Goal: Information Seeking & Learning: Learn about a topic

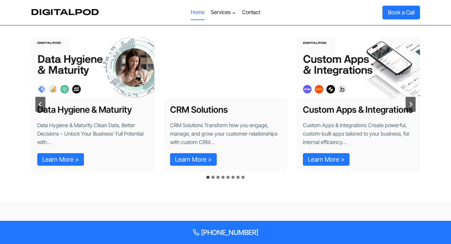
scroll to position [420, 0]
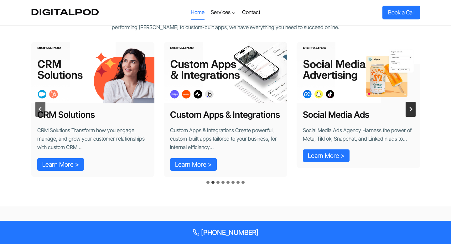
click at [413, 112] on button "Next slide" at bounding box center [411, 109] width 10 height 15
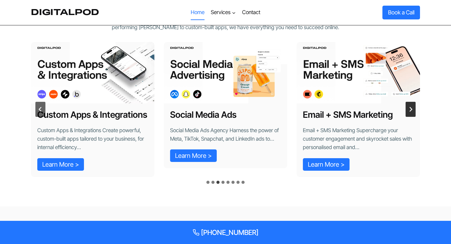
click at [413, 112] on button "Next slide" at bounding box center [411, 109] width 10 height 15
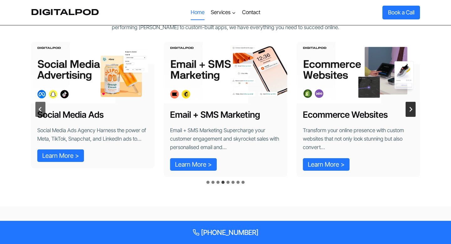
click at [413, 112] on button "Next slide" at bounding box center [411, 109] width 10 height 15
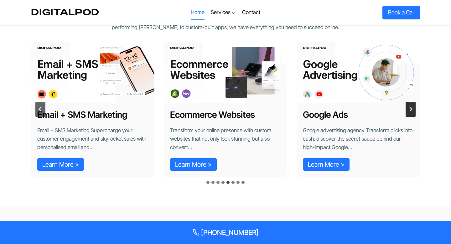
click at [413, 112] on button "Next slide" at bounding box center [411, 109] width 10 height 15
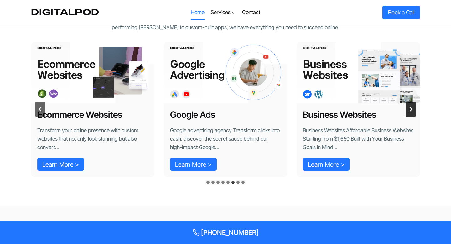
click at [413, 112] on button "Next slide" at bounding box center [411, 109] width 10 height 15
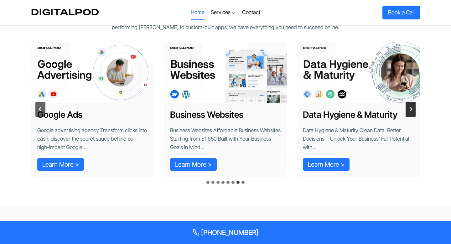
click at [413, 112] on button "Next slide" at bounding box center [411, 109] width 10 height 15
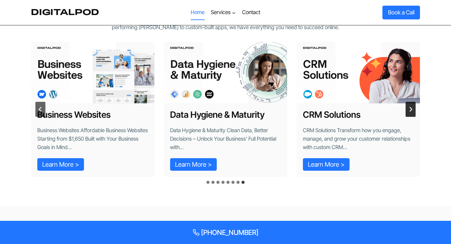
click at [413, 112] on button "Go to first slide" at bounding box center [411, 109] width 10 height 15
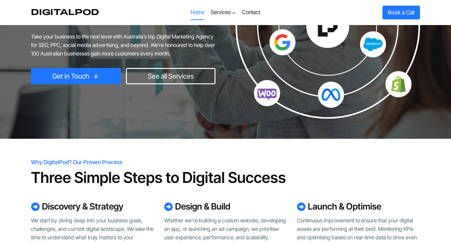
scroll to position [0, 0]
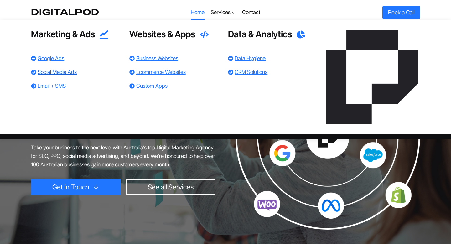
click at [54, 74] on link "Social Media Ads" at bounding box center [57, 72] width 39 height 6
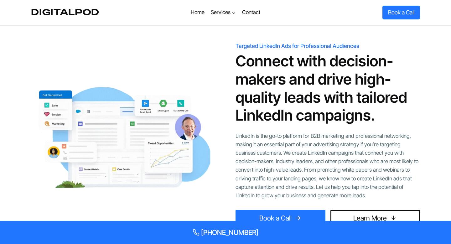
scroll to position [1560, 0]
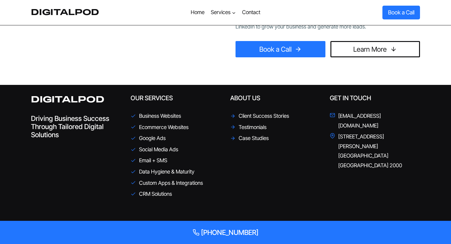
click at [252, 142] on span "Case Studies" at bounding box center [254, 138] width 30 height 10
click at [239, 138] on span "Case Studies" at bounding box center [254, 138] width 30 height 10
click at [247, 128] on span "Testimonials" at bounding box center [253, 128] width 28 height 10
click at [234, 127] on icon at bounding box center [232, 126] width 5 height 5
click at [248, 115] on span "Client Success Stories" at bounding box center [264, 116] width 50 height 10
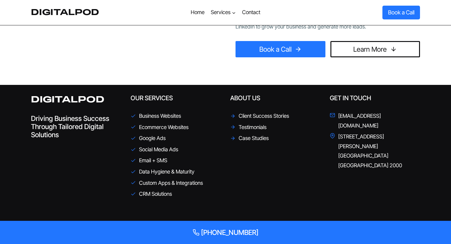
click at [232, 116] on line at bounding box center [233, 116] width 3 height 0
click at [248, 127] on span "Testimonials" at bounding box center [253, 128] width 28 height 10
click at [246, 97] on h5 "About Us" at bounding box center [275, 98] width 90 height 8
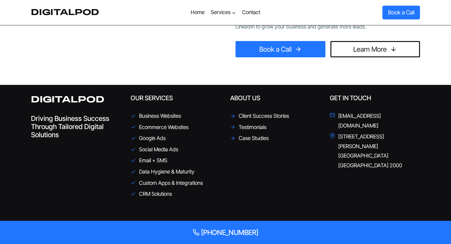
click at [138, 97] on h5 "Our Services" at bounding box center [176, 98] width 90 height 8
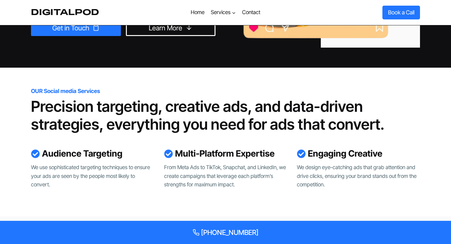
scroll to position [127, 0]
